Goal: Information Seeking & Learning: Understand process/instructions

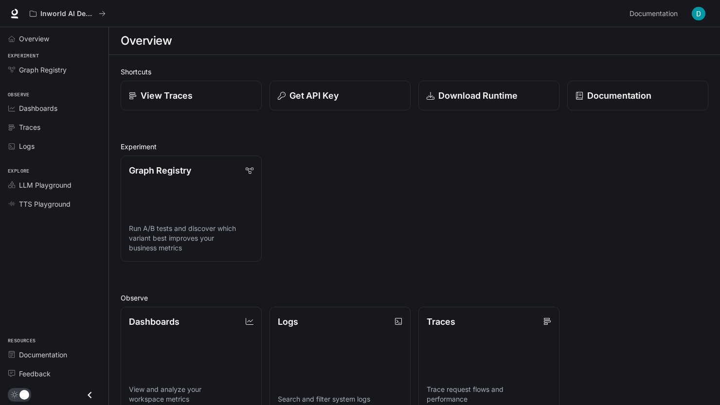
click at [691, 11] on button "button" at bounding box center [698, 13] width 19 height 19
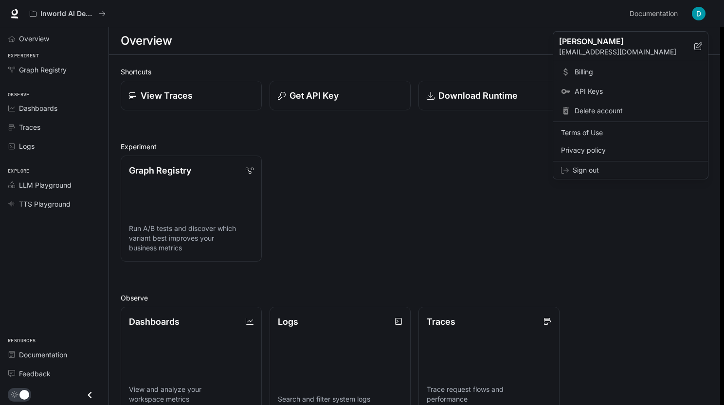
click at [585, 73] on span "Billing" at bounding box center [638, 72] width 126 height 10
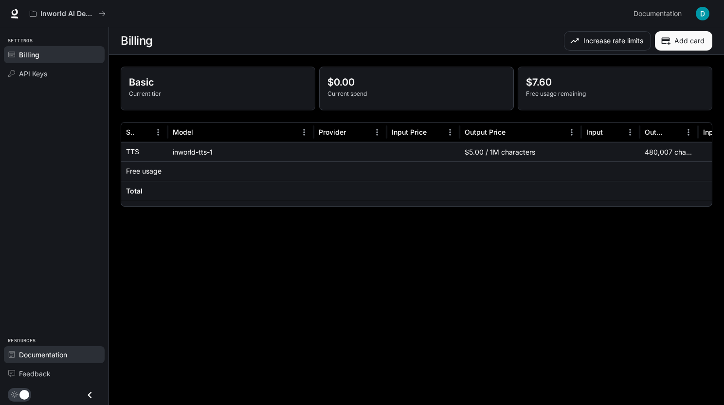
click at [36, 358] on span "Documentation" at bounding box center [43, 355] width 48 height 10
